Goal: Transaction & Acquisition: Subscribe to service/newsletter

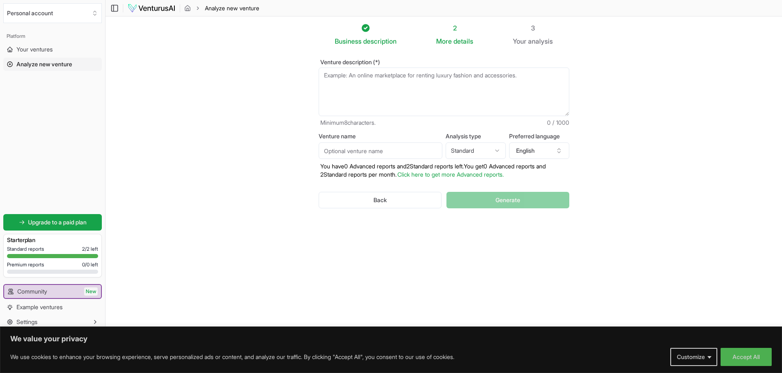
click at [349, 73] on textarea "Venture description (*)" at bounding box center [444, 92] width 251 height 49
paste textarea "doombox is an AI-powered document management platform designed specifically for…"
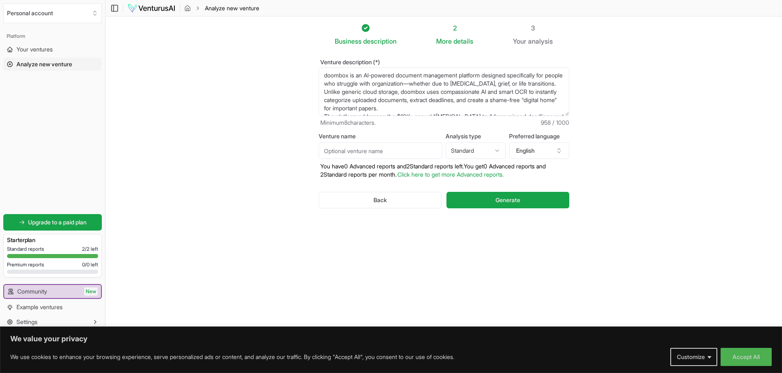
scroll to position [70, 0]
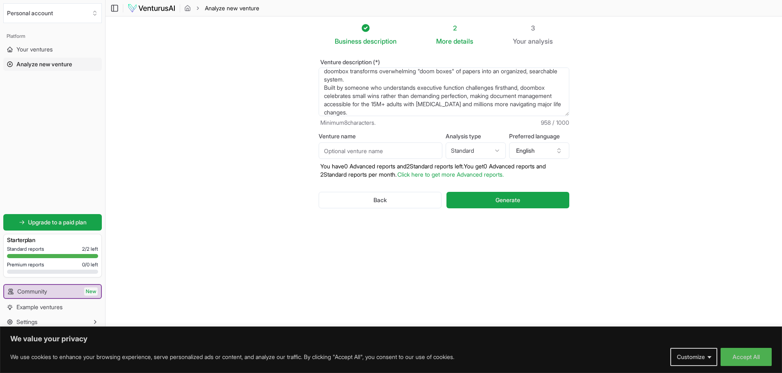
type textarea "doombox is an AI-powered document management platform designed specifically for…"
click at [384, 156] on input "Venture name" at bounding box center [381, 151] width 124 height 16
type input "doombox"
click at [613, 176] on section "Business description 2 More details 3 Your analysis Venture description (*) Min…" at bounding box center [444, 174] width 676 height 316
click at [504, 200] on span "Generate" at bounding box center [507, 200] width 25 height 8
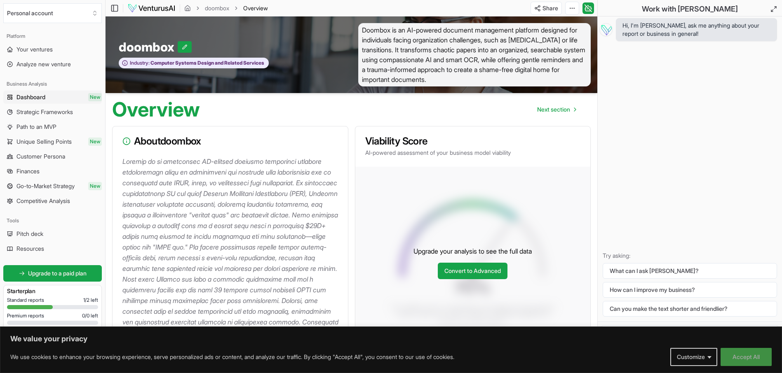
click at [752, 363] on button "Accept All" at bounding box center [745, 357] width 51 height 18
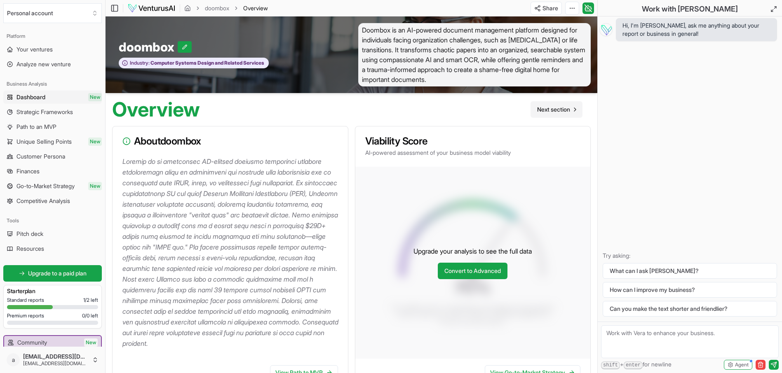
click at [554, 113] on span "Next section" at bounding box center [553, 110] width 33 height 8
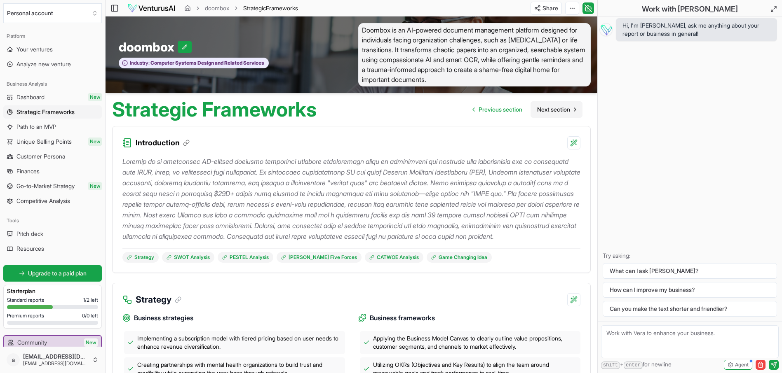
click at [558, 110] on span "Next section" at bounding box center [553, 110] width 33 height 8
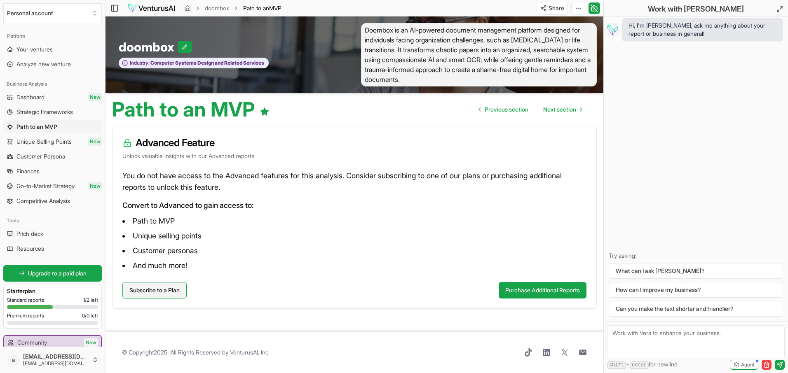
click at [164, 289] on link "Subscribe to a Plan" at bounding box center [154, 290] width 64 height 16
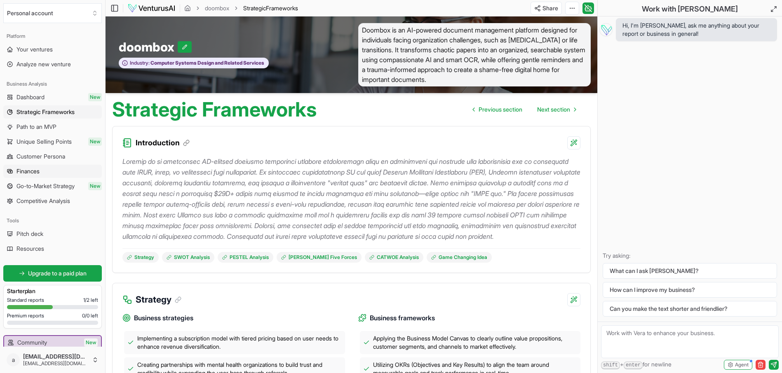
click at [27, 170] on span "Finances" at bounding box center [27, 171] width 23 height 8
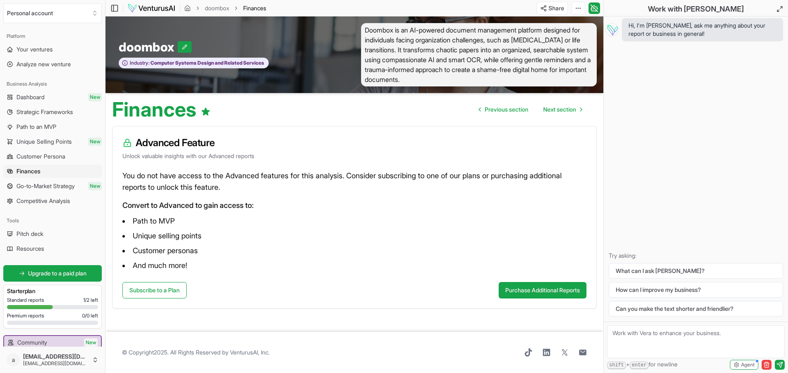
click at [51, 185] on span "Go-to-Market Strategy" at bounding box center [45, 186] width 58 height 8
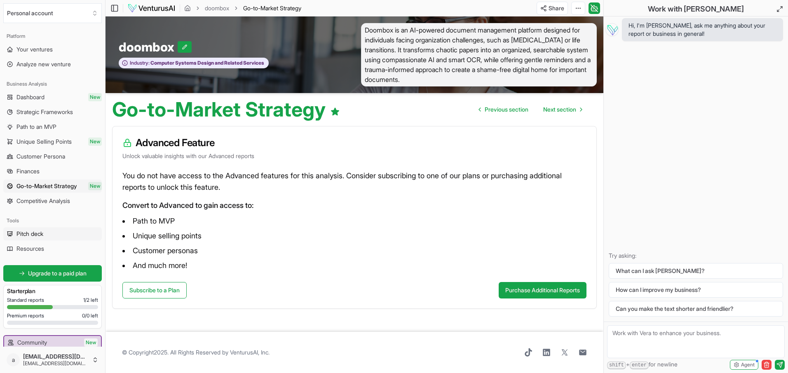
click at [22, 229] on link "Pitch deck" at bounding box center [52, 234] width 99 height 13
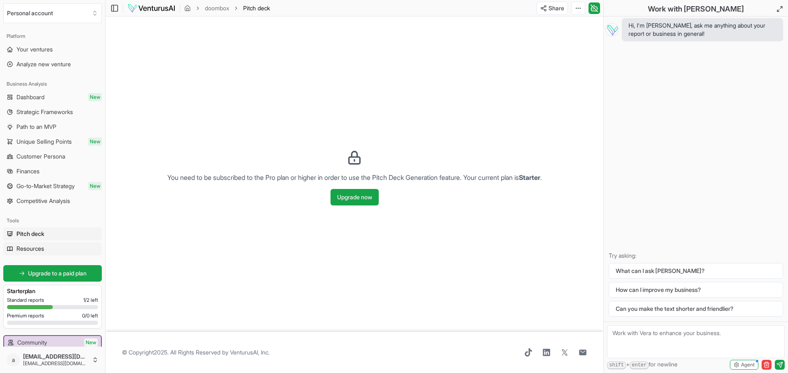
click at [34, 250] on span "Resources" at bounding box center [30, 249] width 28 height 8
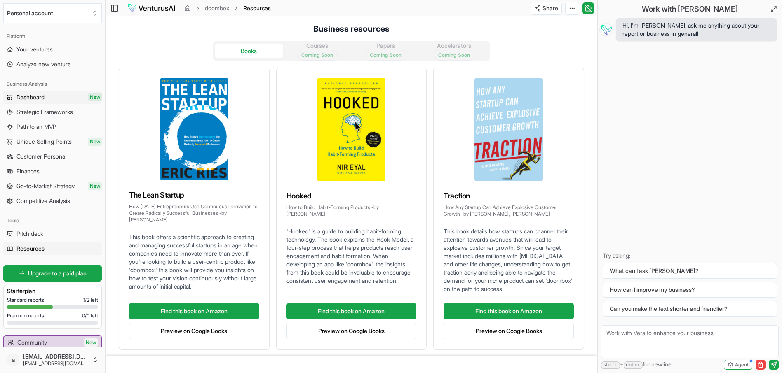
click at [27, 96] on span "Dashboard" at bounding box center [30, 97] width 28 height 8
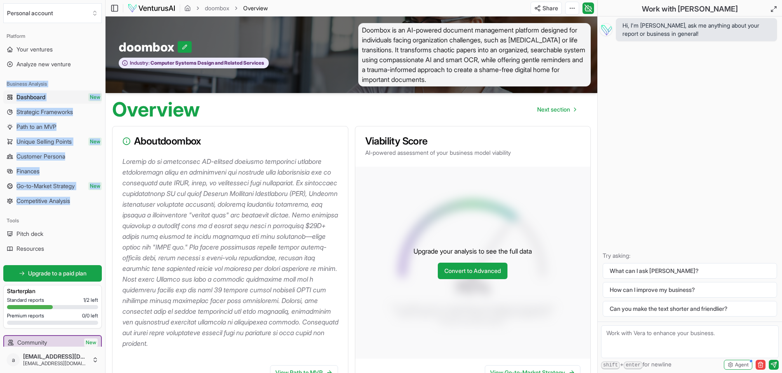
drag, startPoint x: 7, startPoint y: 83, endPoint x: 102, endPoint y: 203, distance: 153.4
click at [102, 203] on div "Platform Your ventures Analyze new venture Business Analysis Dashboard New Stra…" at bounding box center [52, 186] width 105 height 321
copy div "Business Analysis Dashboard New Strategic Frameworks Path to an MVP Unique Sell…"
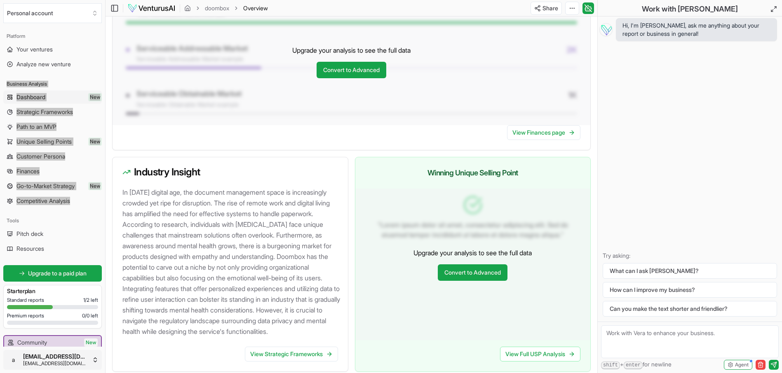
scroll to position [833, 0]
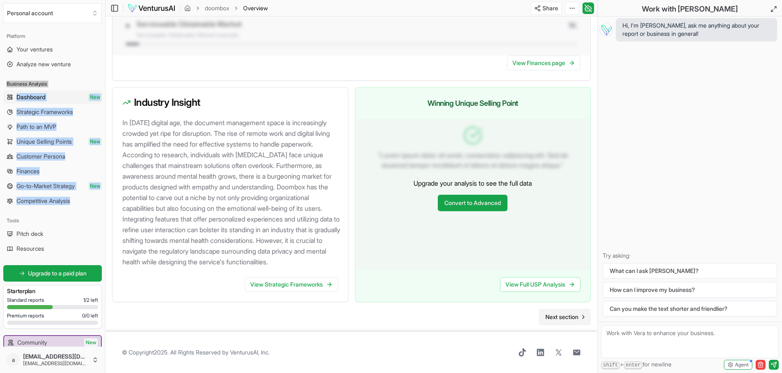
click at [554, 319] on span "Next section" at bounding box center [561, 317] width 33 height 8
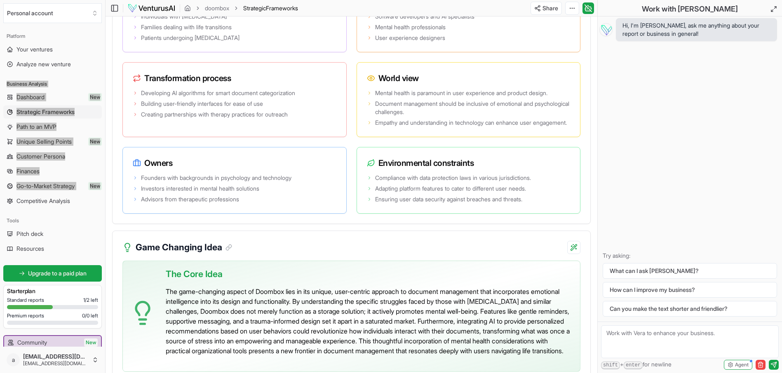
scroll to position [1764, 0]
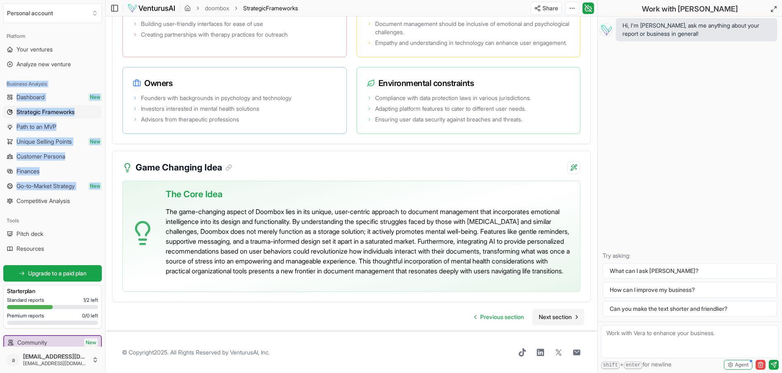
click at [558, 314] on span "Next section" at bounding box center [555, 317] width 33 height 8
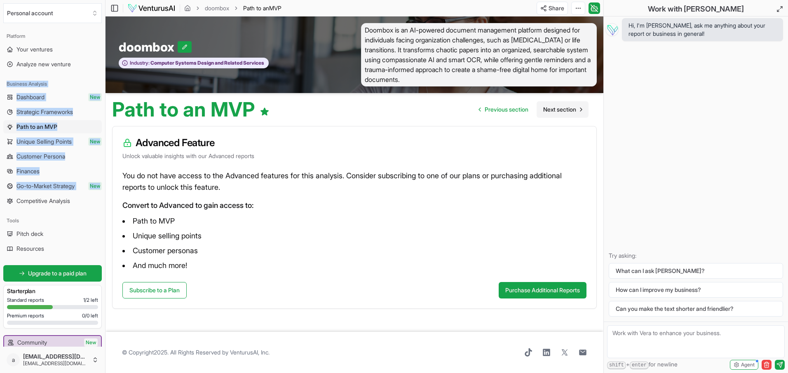
click at [559, 111] on span "Next section" at bounding box center [559, 110] width 33 height 8
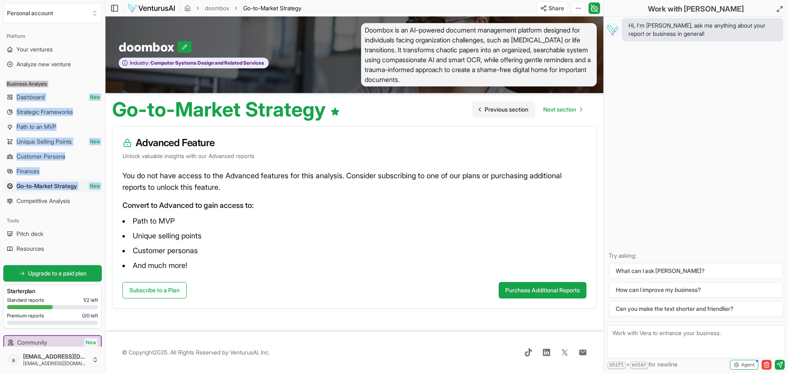
click at [502, 110] on span "Previous section" at bounding box center [507, 110] width 44 height 8
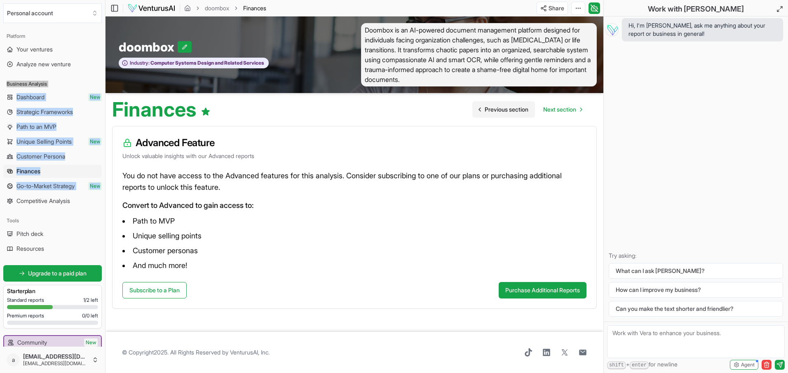
click at [502, 110] on span "Previous section" at bounding box center [507, 110] width 44 height 8
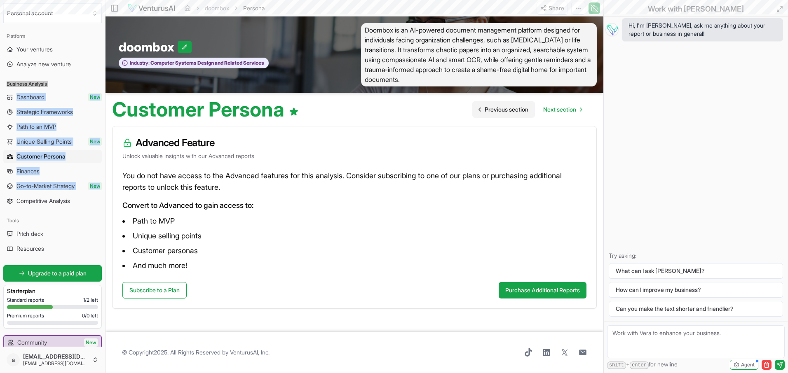
click at [502, 110] on span "Previous section" at bounding box center [507, 110] width 44 height 8
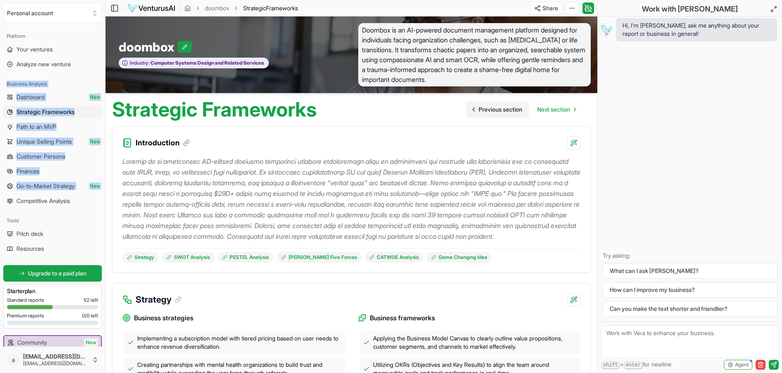
click at [509, 111] on span "Previous section" at bounding box center [500, 110] width 44 height 8
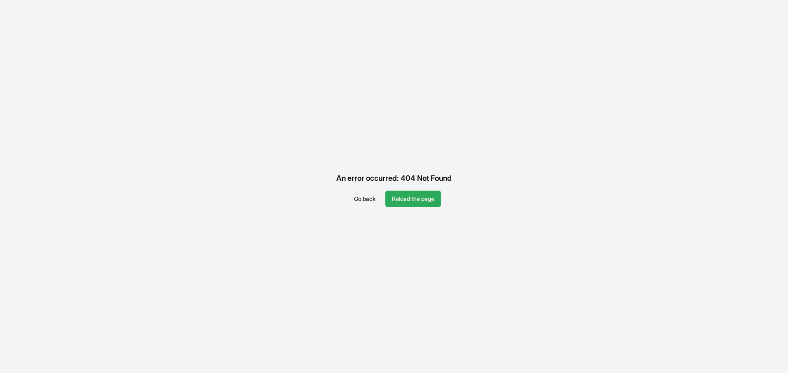
click at [418, 199] on button "Reload the page" at bounding box center [413, 199] width 56 height 16
click at [414, 200] on button "Reload the page" at bounding box center [413, 199] width 56 height 16
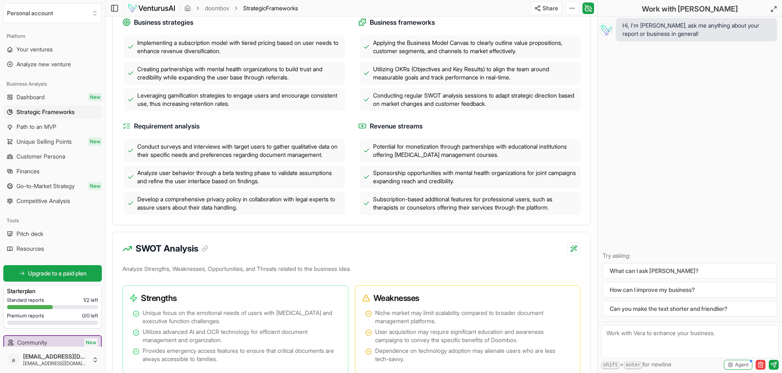
scroll to position [310, 0]
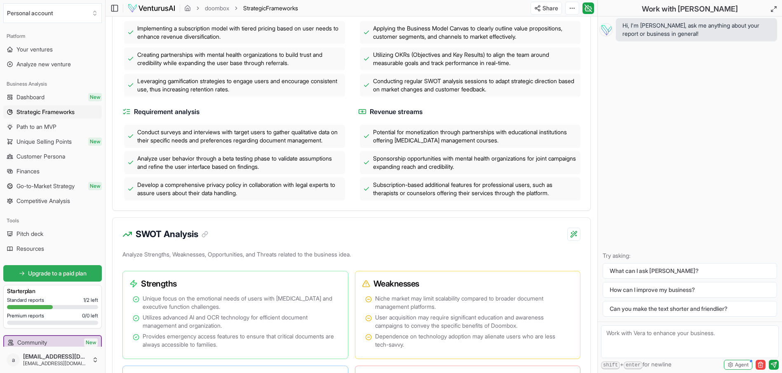
click at [52, 274] on span "Upgrade to a paid plan" at bounding box center [57, 274] width 59 height 8
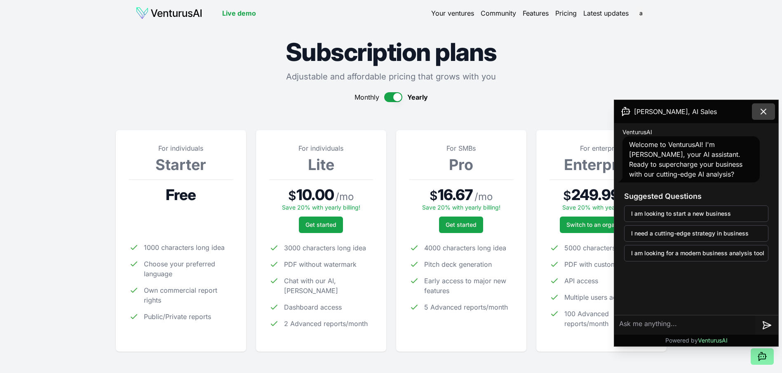
click at [765, 110] on icon at bounding box center [763, 112] width 10 height 10
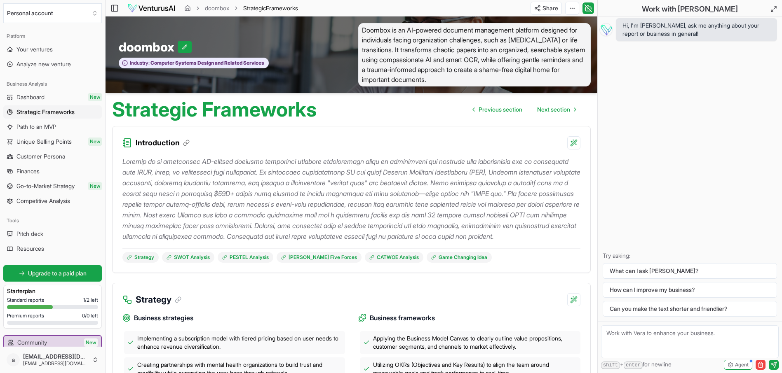
scroll to position [310, 0]
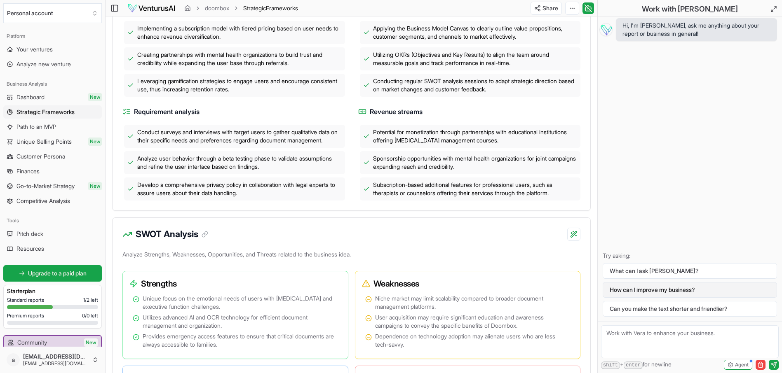
click at [683, 291] on button "How can I improve my business?" at bounding box center [690, 290] width 174 height 16
click at [647, 292] on button "How can I improve my business?" at bounding box center [690, 290] width 174 height 16
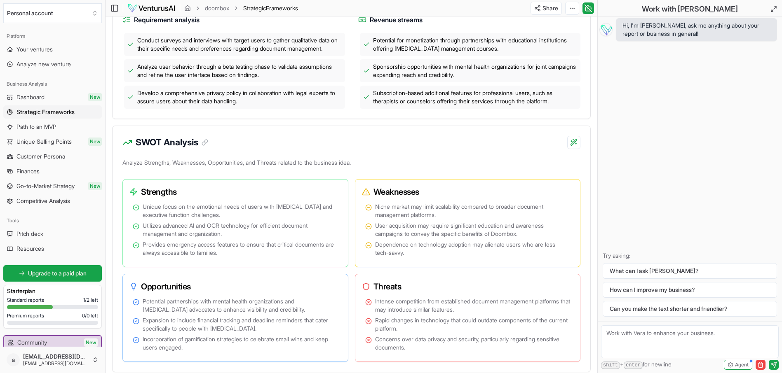
scroll to position [397, 0]
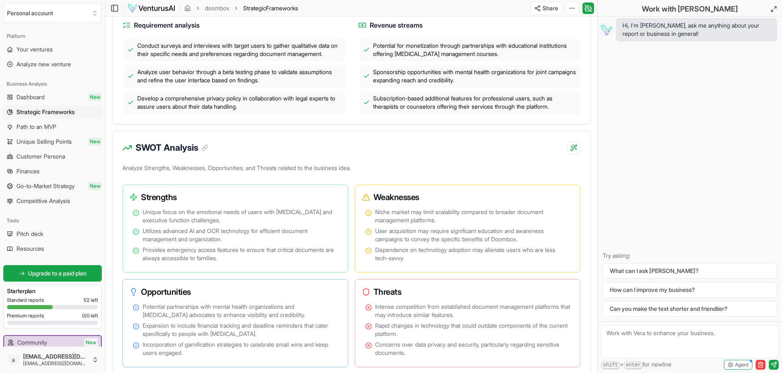
click at [644, 334] on textarea at bounding box center [690, 342] width 178 height 33
type textarea "What would be the most important ways I could improve this business vision?"
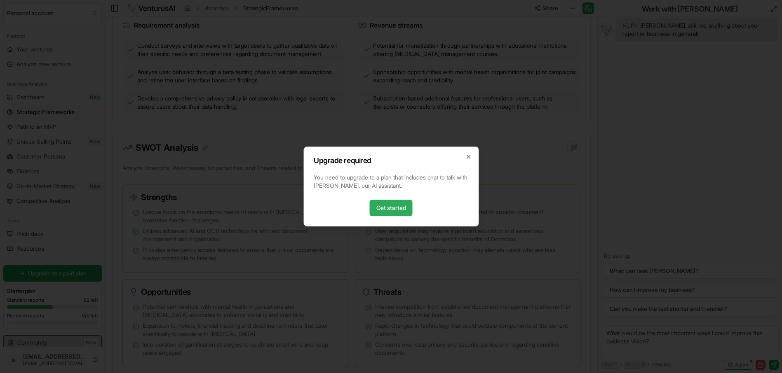
click at [384, 206] on link "Get started" at bounding box center [391, 208] width 43 height 16
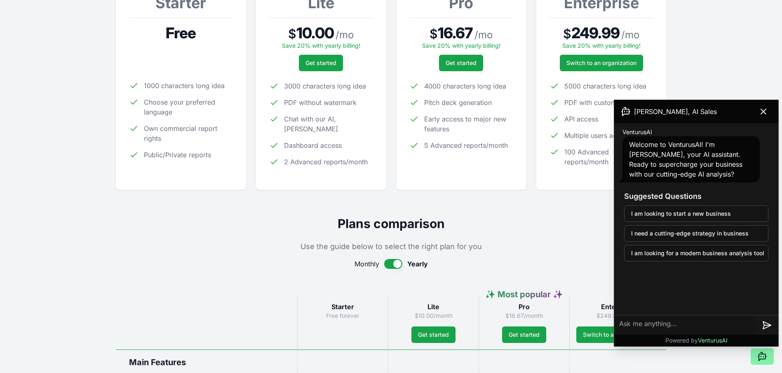
scroll to position [225, 0]
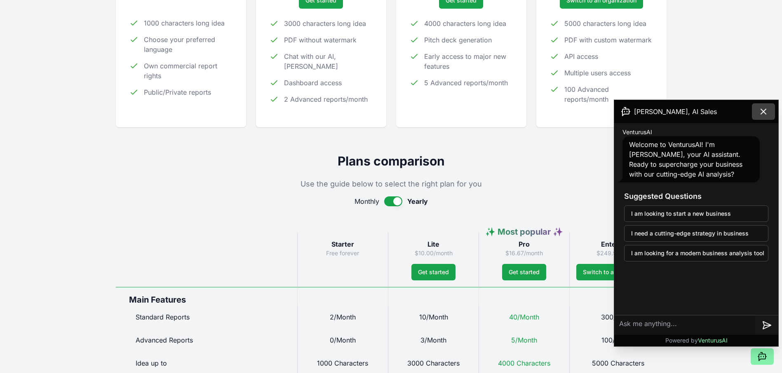
click at [760, 109] on icon at bounding box center [763, 112] width 10 height 10
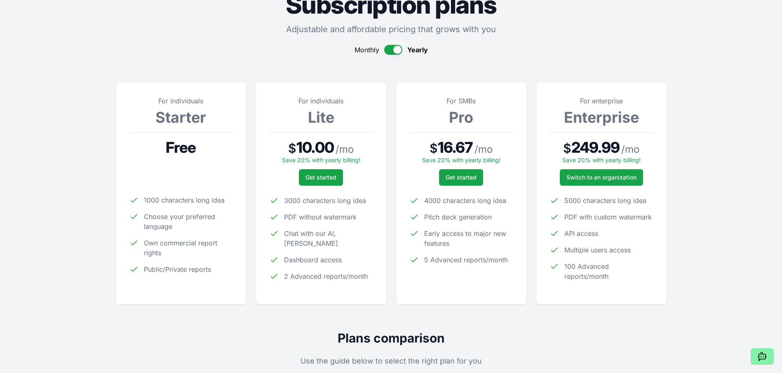
scroll to position [0, 0]
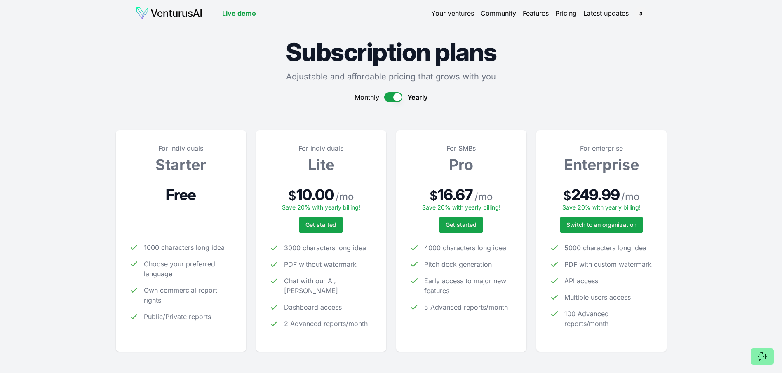
click at [388, 98] on button "button" at bounding box center [393, 97] width 18 height 10
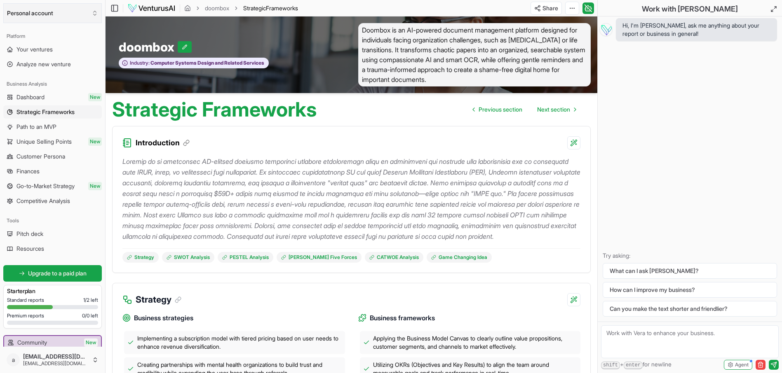
click at [80, 15] on button "Personal account" at bounding box center [52, 13] width 99 height 20
click at [80, 15] on html "Personal account Platform Your ventures Analyze new venture Business Analysis D…" at bounding box center [391, 186] width 782 height 373
click at [57, 276] on span "Upgrade to a paid plan" at bounding box center [57, 274] width 59 height 8
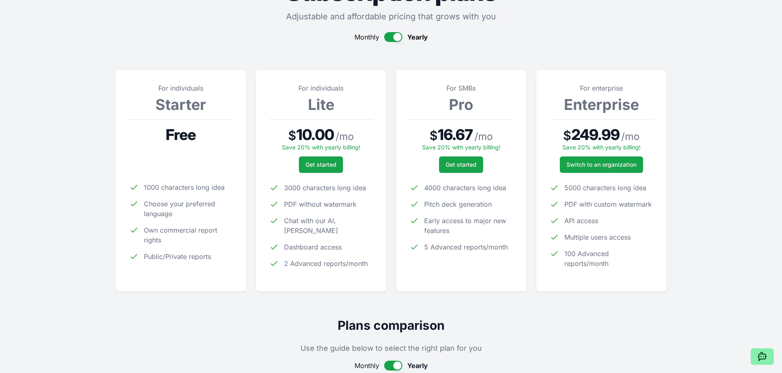
scroll to position [68, 0]
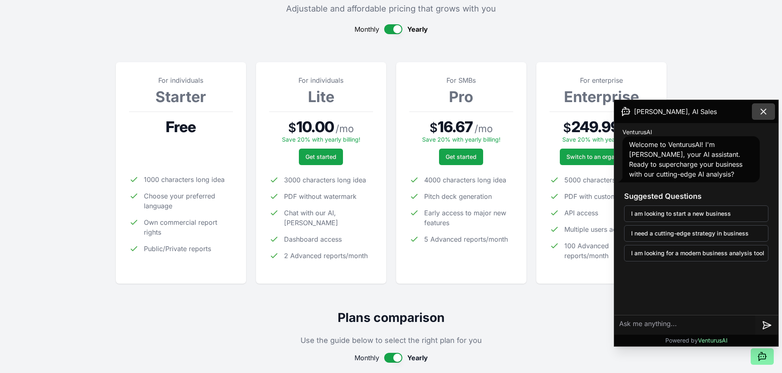
click at [760, 111] on icon at bounding box center [763, 112] width 10 height 10
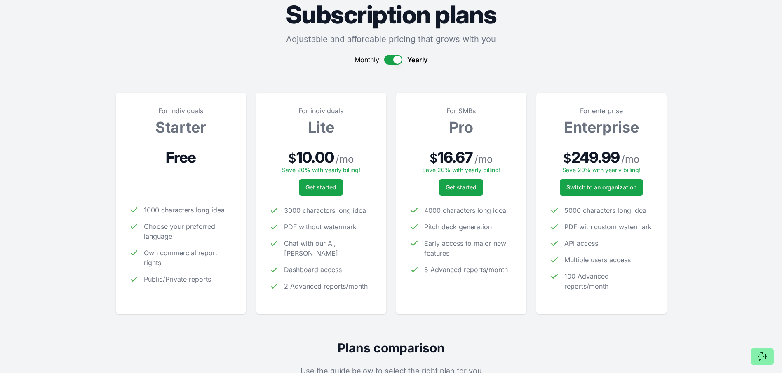
scroll to position [0, 0]
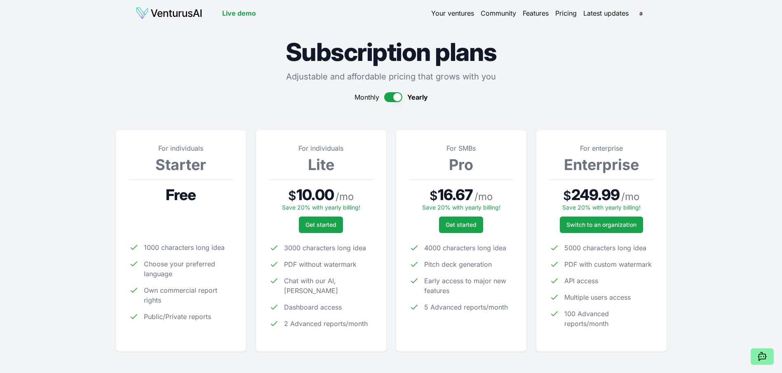
click at [557, 19] on header "Live demo Your ventures Community Features Pricing Latest updates a" at bounding box center [391, 13] width 511 height 13
click at [560, 15] on link "Pricing" at bounding box center [565, 13] width 21 height 10
click at [563, 14] on link "Pricing" at bounding box center [565, 13] width 21 height 10
click at [535, 12] on link "Features" at bounding box center [536, 13] width 26 height 10
